Goal: Find specific page/section: Find specific page/section

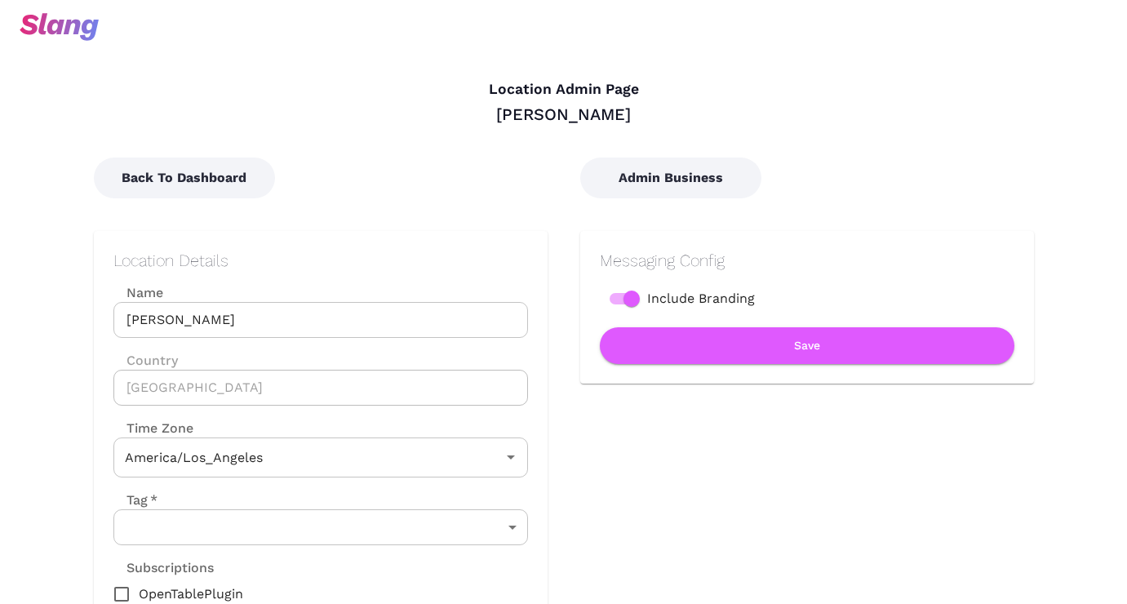
type input "Pacific Time"
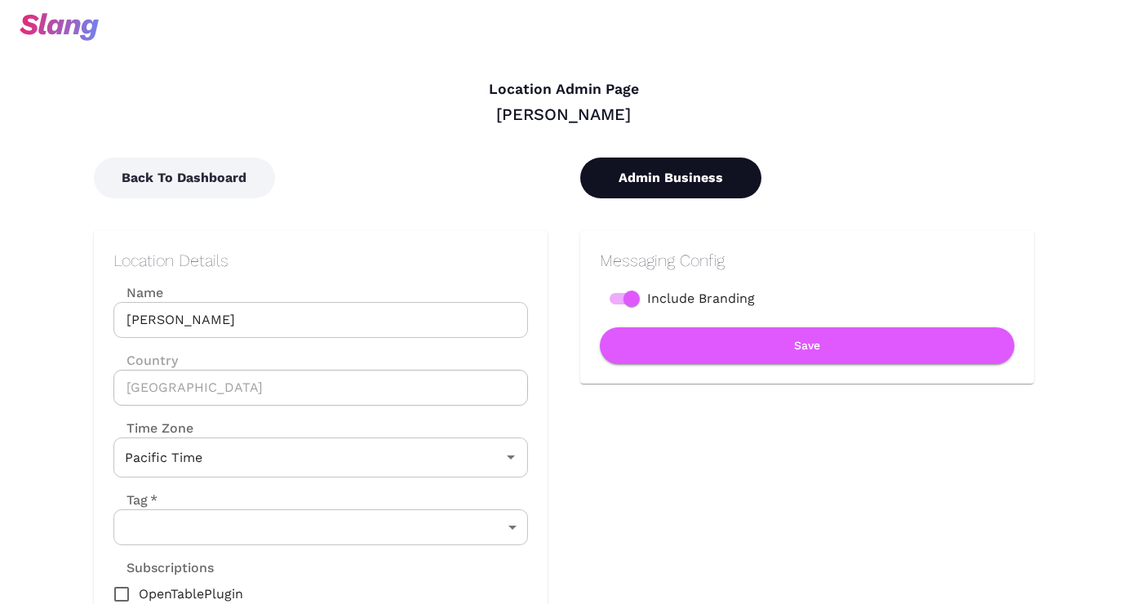
click at [656, 178] on button "Admin Business" at bounding box center [670, 178] width 181 height 41
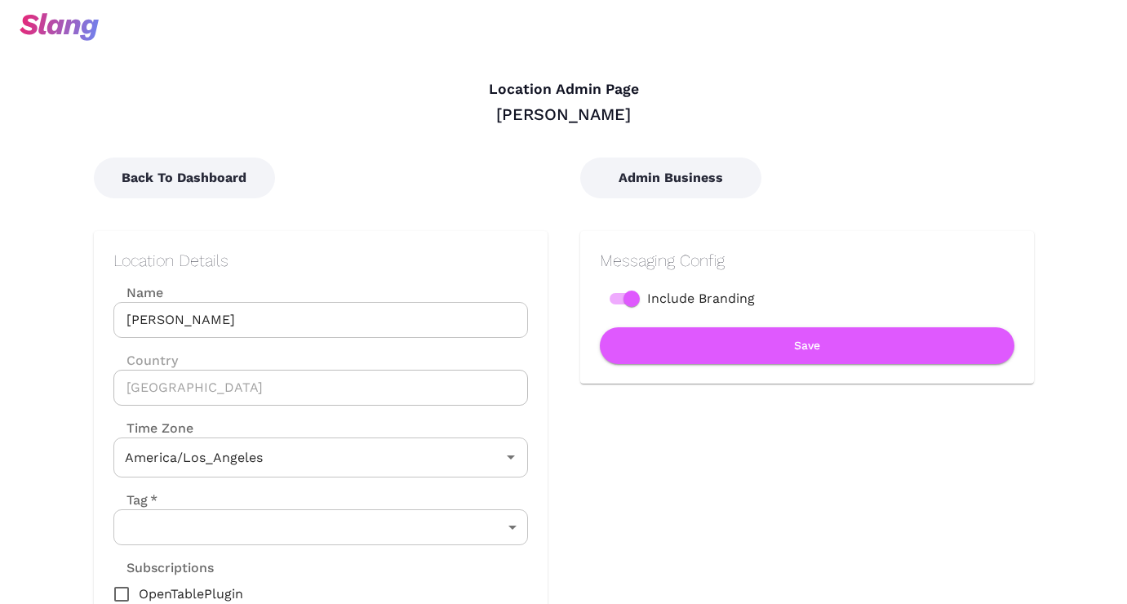
type input "Pacific Time"
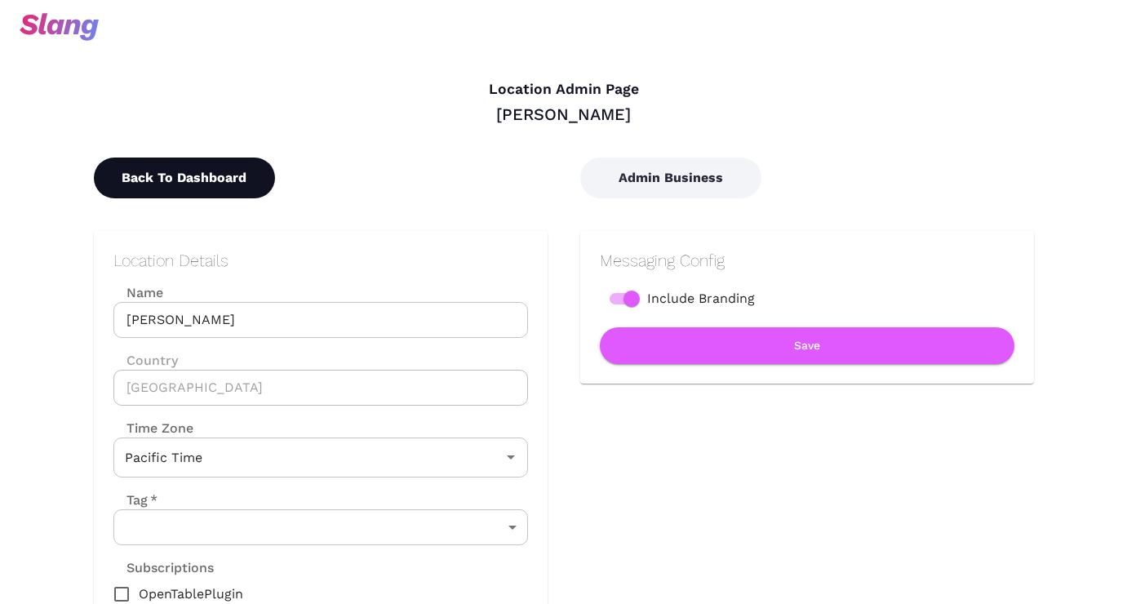
click at [148, 197] on button "Back To Dashboard" at bounding box center [184, 178] width 181 height 41
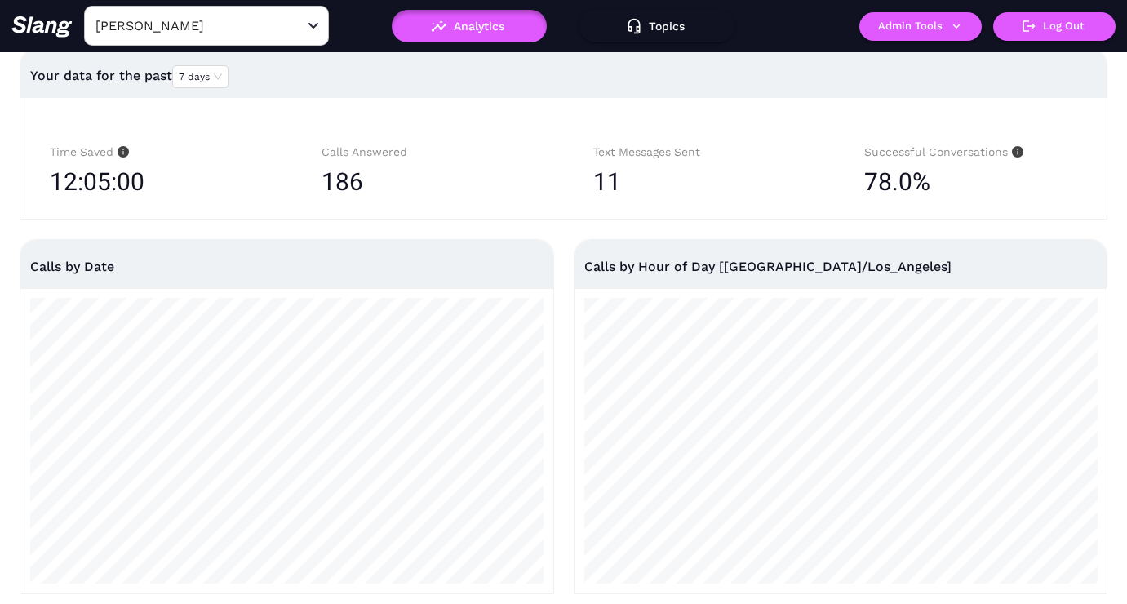
scroll to position [14, 0]
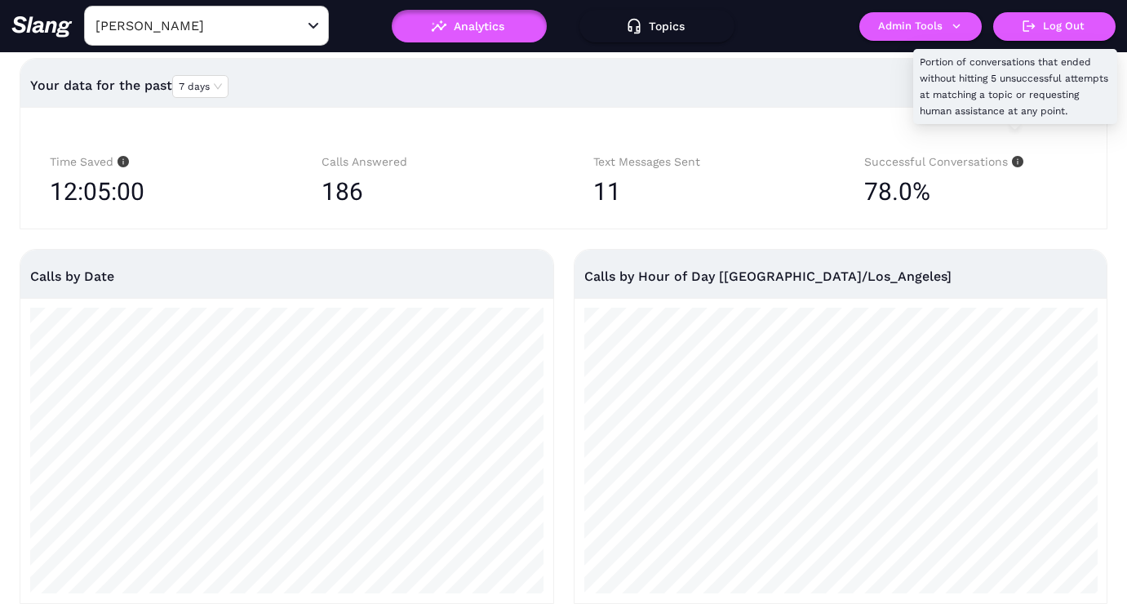
click at [1017, 159] on icon "info-circle" at bounding box center [1017, 161] width 11 height 11
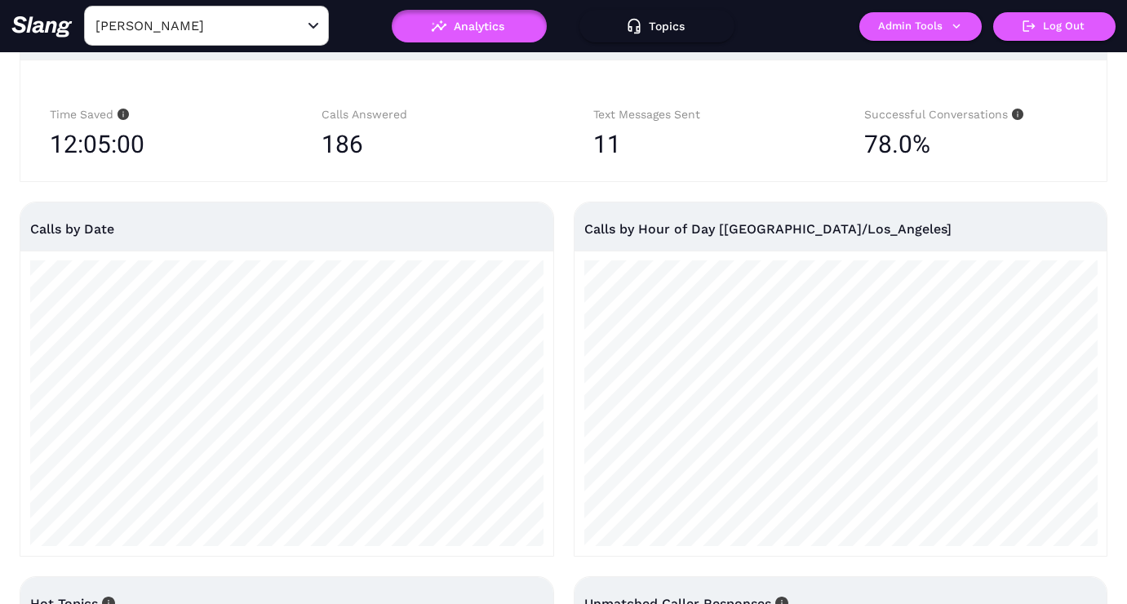
scroll to position [60, 0]
